Goal: Navigation & Orientation: Find specific page/section

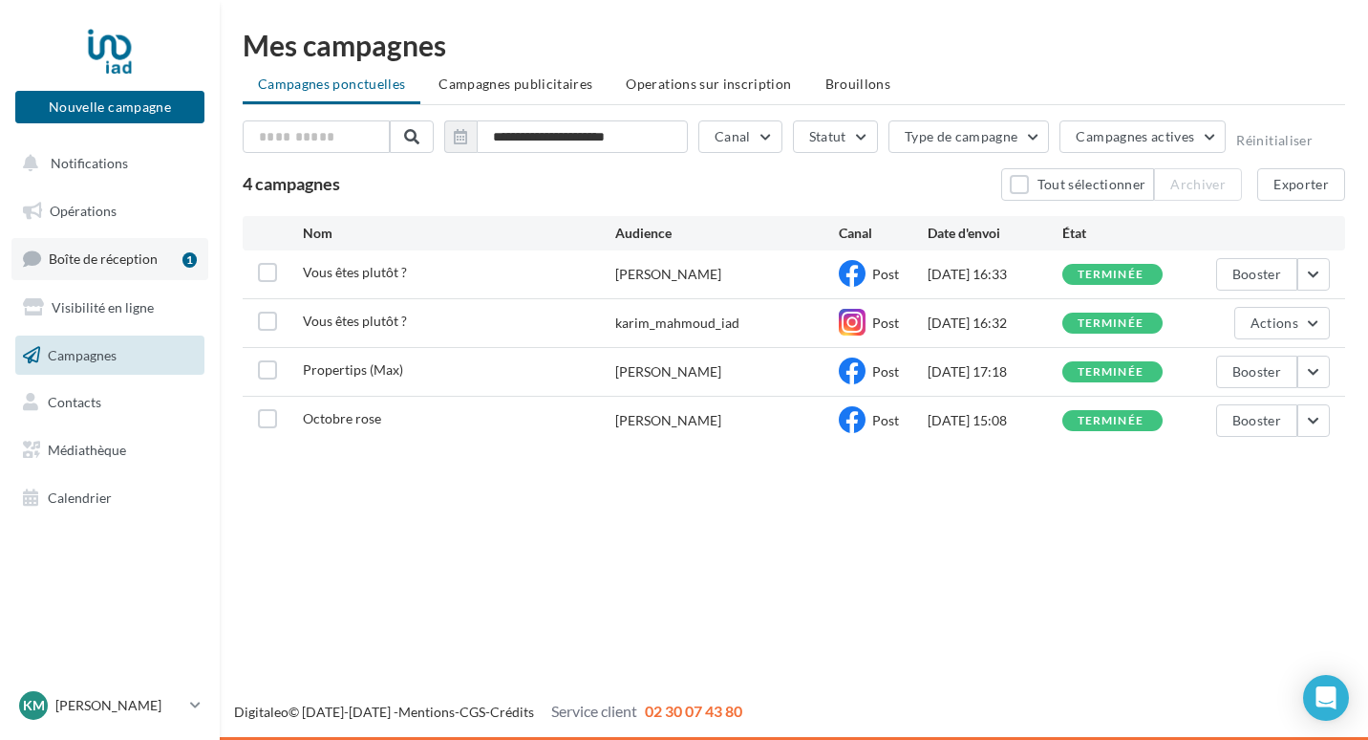
click at [92, 274] on link "Boîte de réception 1" at bounding box center [109, 258] width 197 height 41
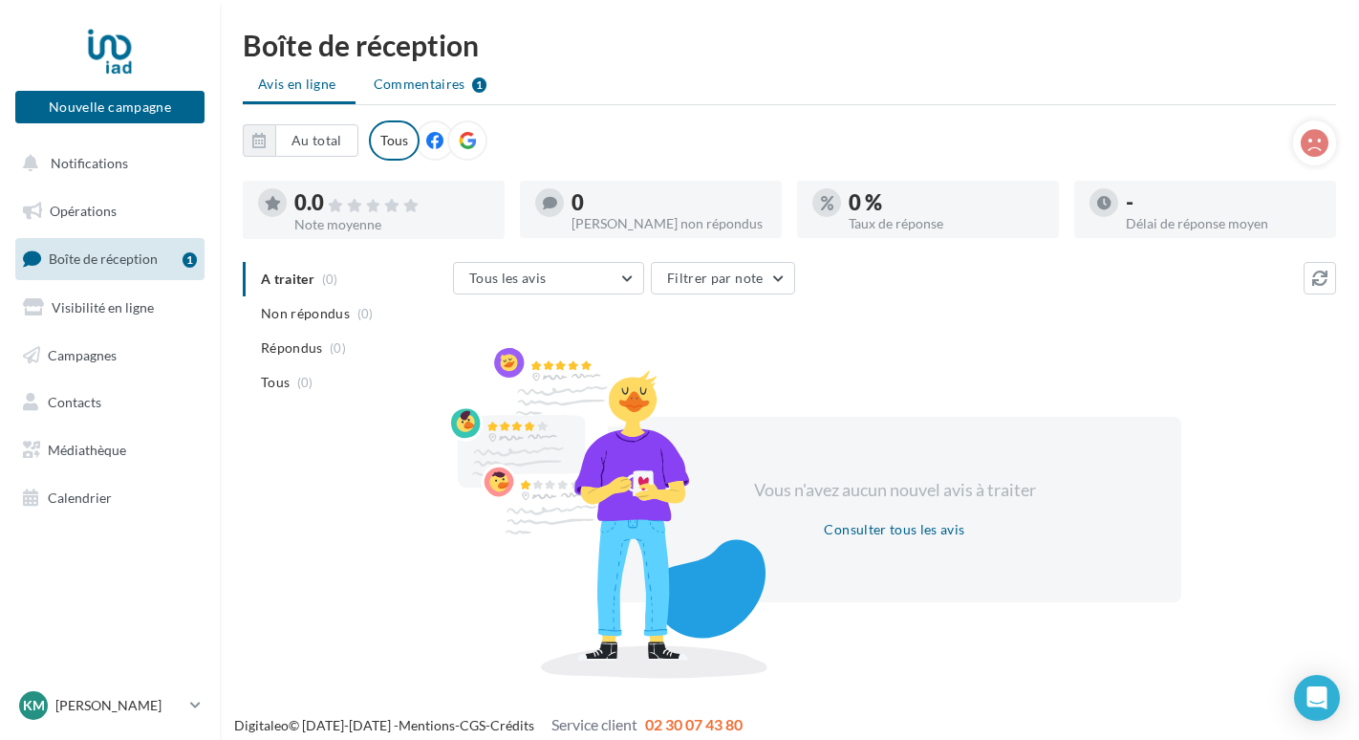
click at [415, 82] on span "Commentaires" at bounding box center [420, 84] width 92 height 19
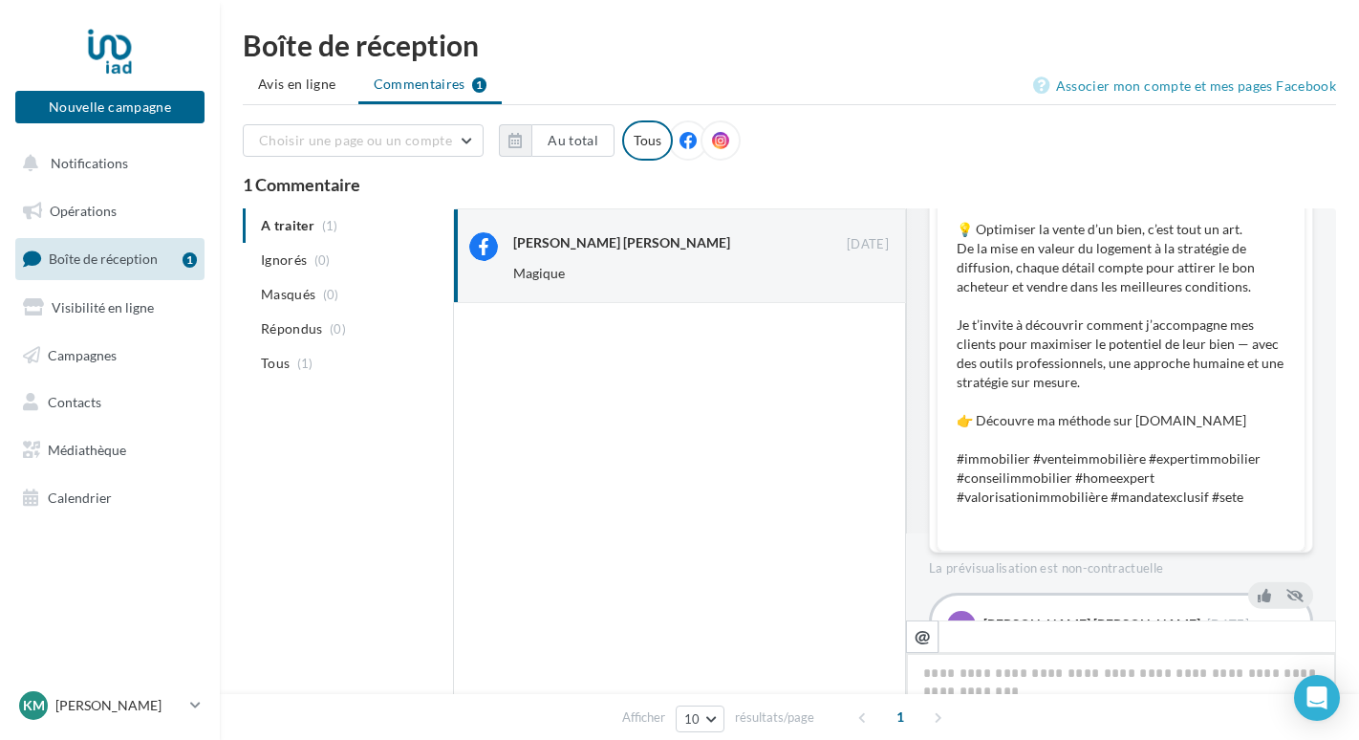
scroll to position [189, 0]
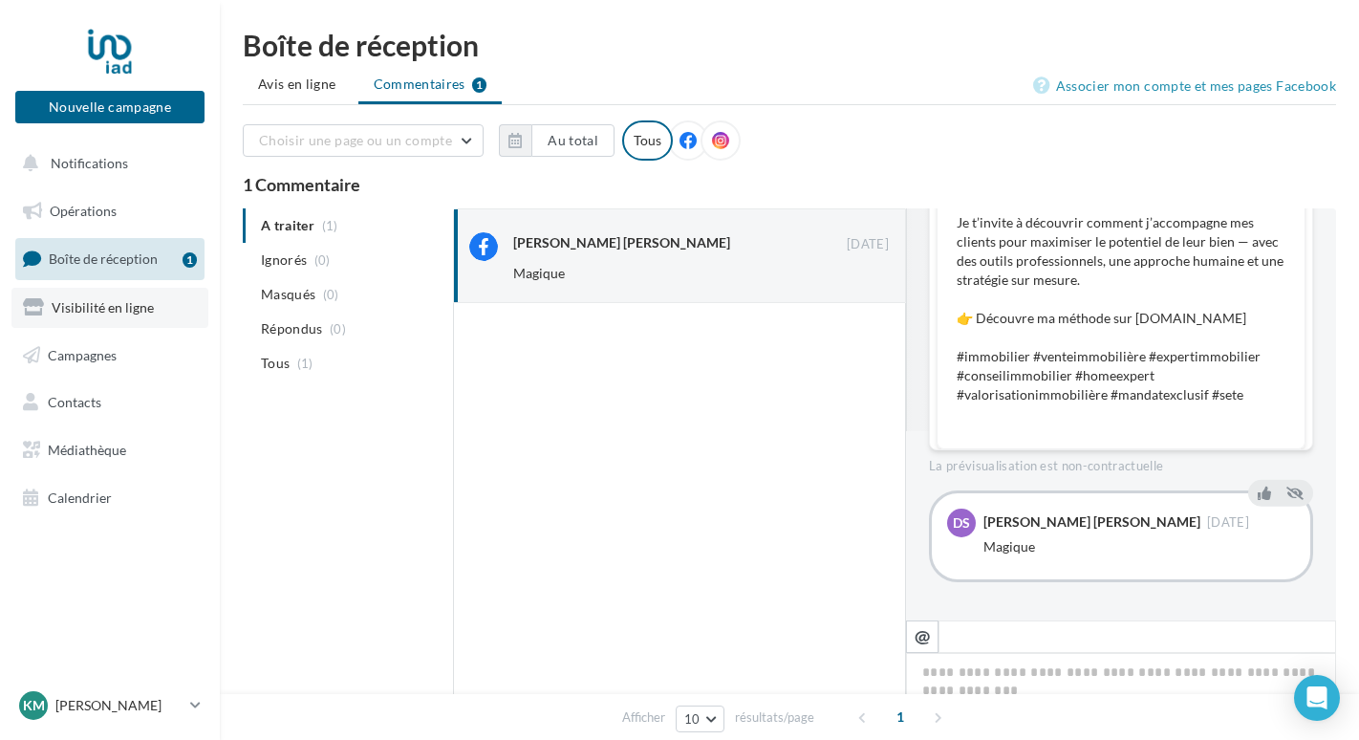
click at [98, 305] on span "Visibilité en ligne" at bounding box center [103, 307] width 102 height 16
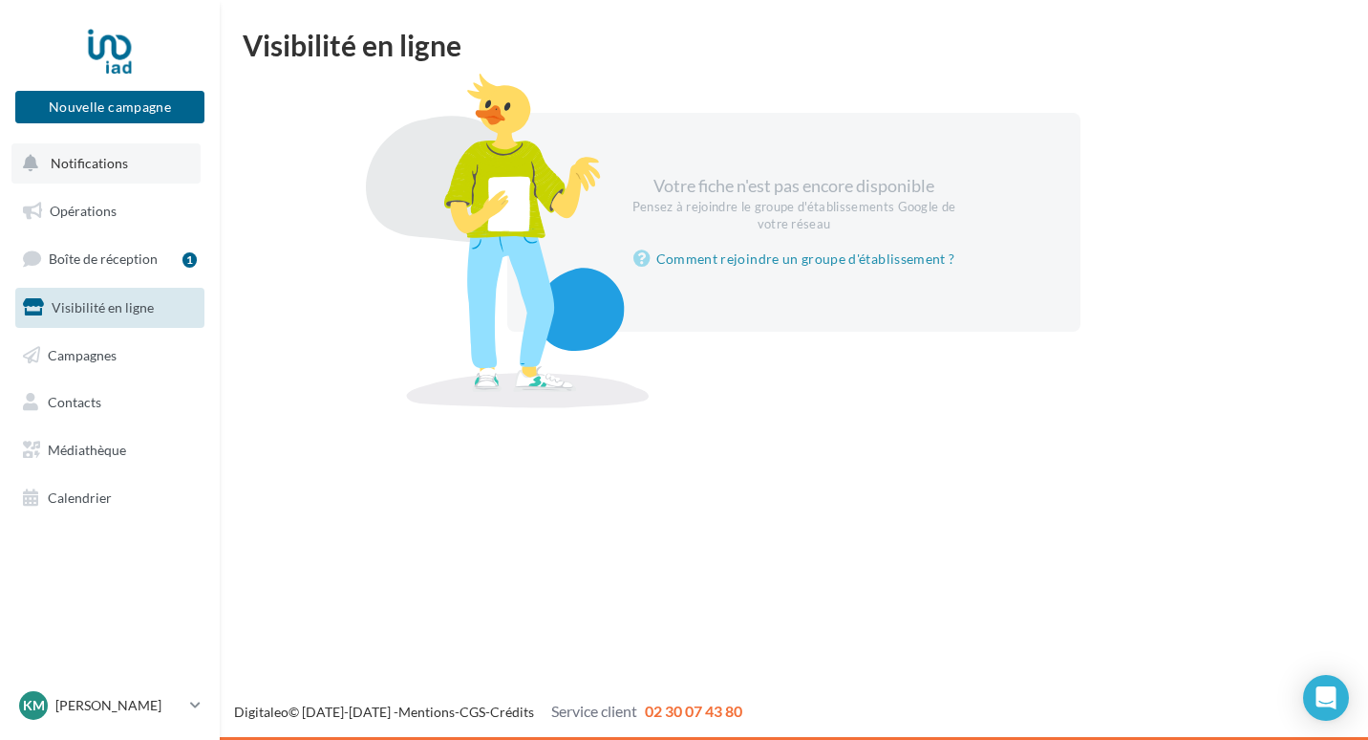
click at [86, 162] on span "Notifications" at bounding box center [89, 163] width 77 height 16
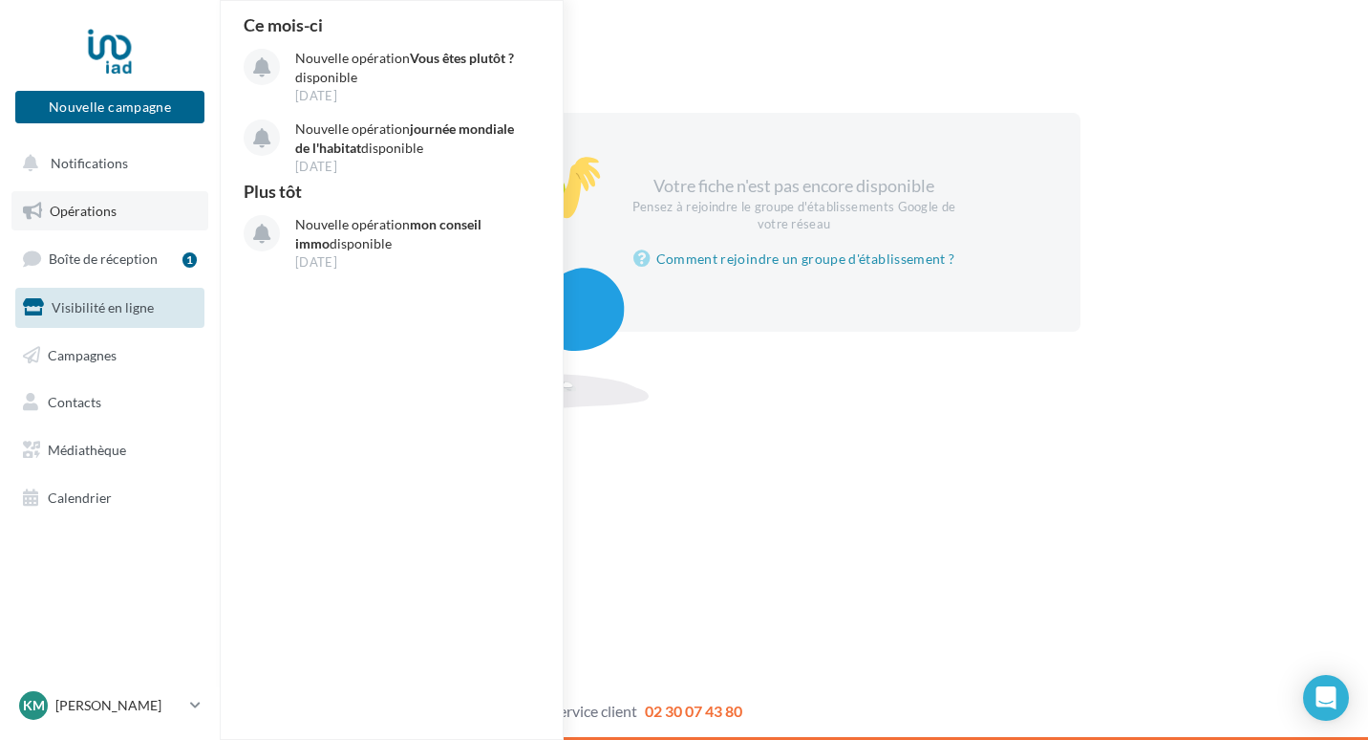
click at [74, 216] on span "Opérations" at bounding box center [83, 211] width 67 height 16
